Goal: Transaction & Acquisition: Download file/media

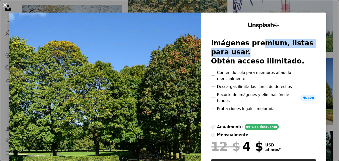
drag, startPoint x: 251, startPoint y: 45, endPoint x: 259, endPoint y: 51, distance: 10.1
click at [259, 51] on h2 "Imágenes premium, listas para usar. Obtén acceso ilimitado." at bounding box center [263, 52] width 105 height 27
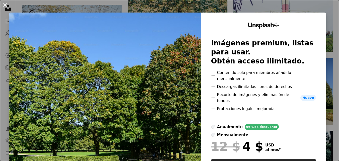
drag, startPoint x: 259, startPoint y: 51, endPoint x: 268, endPoint y: 58, distance: 11.5
click at [268, 58] on h2 "Imágenes premium, listas para usar. Obtén acceso ilimitado." at bounding box center [263, 52] width 105 height 27
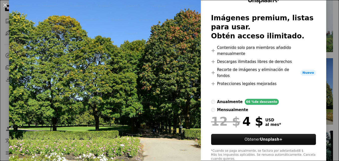
click at [201, 95] on div "Unsplash+ Imágenes premium, listas para usar. Obtén acceso ilimitado. A plus si…" at bounding box center [263, 78] width 125 height 183
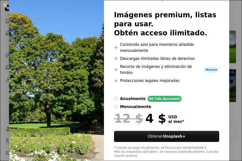
scroll to position [0, 0]
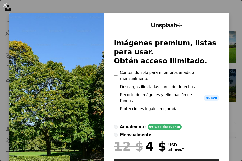
click at [7, 6] on button "An X shape" at bounding box center [5, 5] width 6 height 6
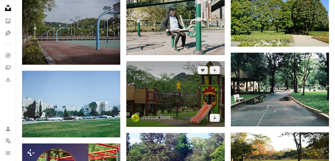
scroll to position [451, 0]
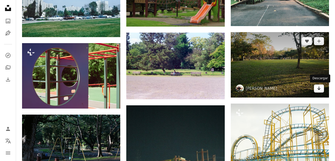
click at [321, 87] on link "Arrow pointing down" at bounding box center [319, 88] width 10 height 8
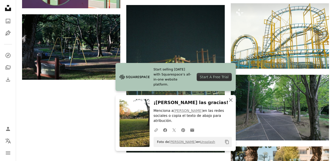
click at [231, 103] on icon "An X shape" at bounding box center [231, 100] width 6 height 6
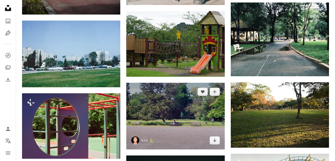
scroll to position [426, 0]
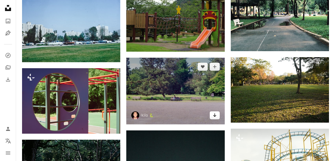
click at [216, 116] on icon "Arrow pointing down" at bounding box center [215, 115] width 4 height 6
